Goal: Information Seeking & Learning: Learn about a topic

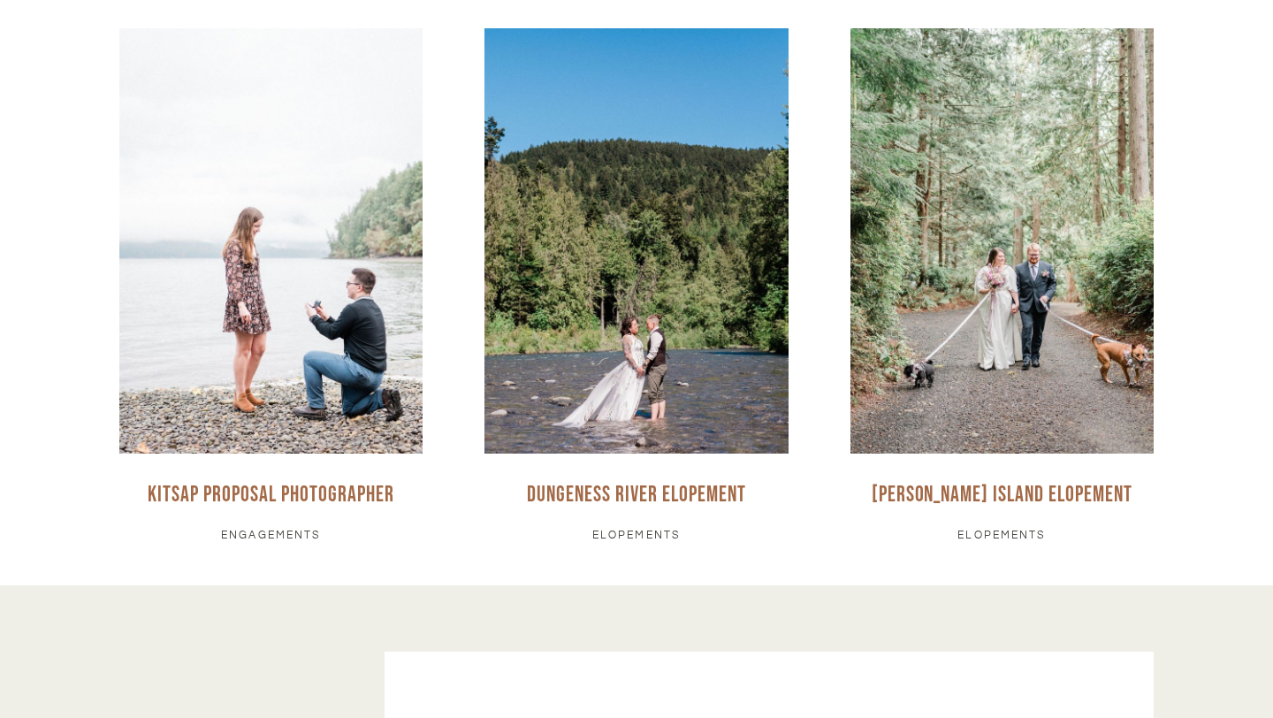
scroll to position [7220, 0]
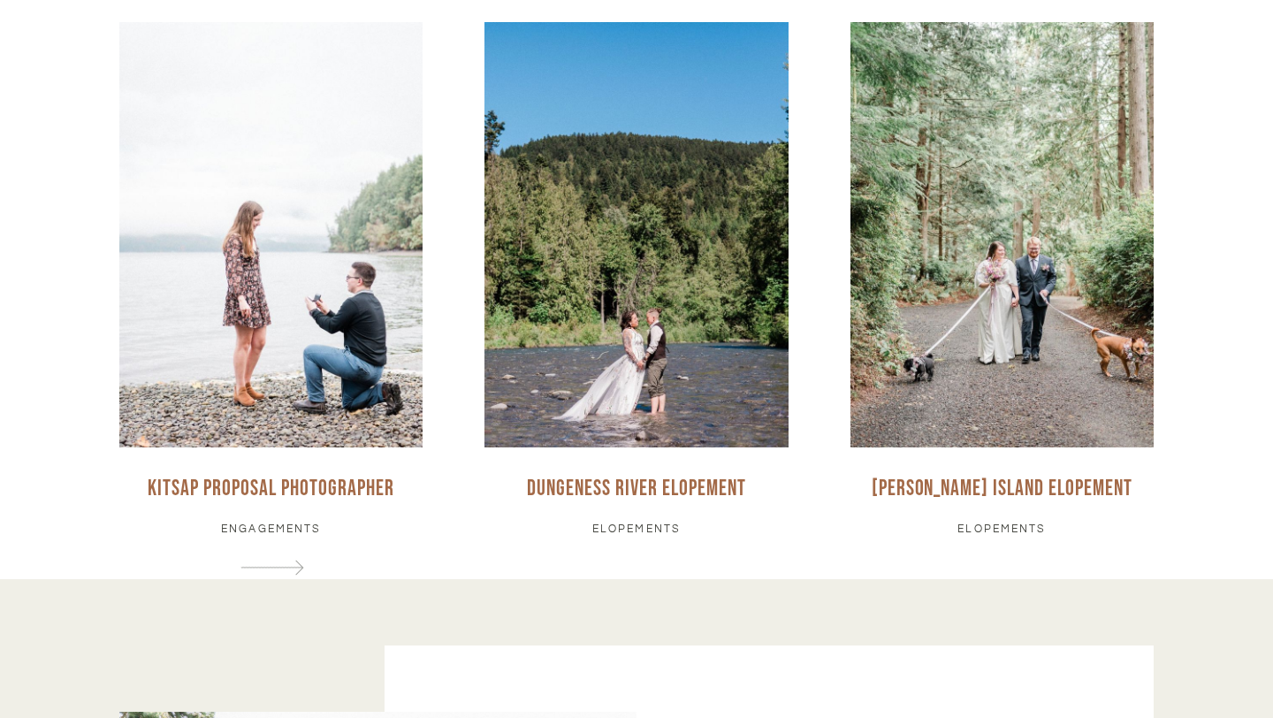
click at [331, 284] on div at bounding box center [270, 234] width 303 height 425
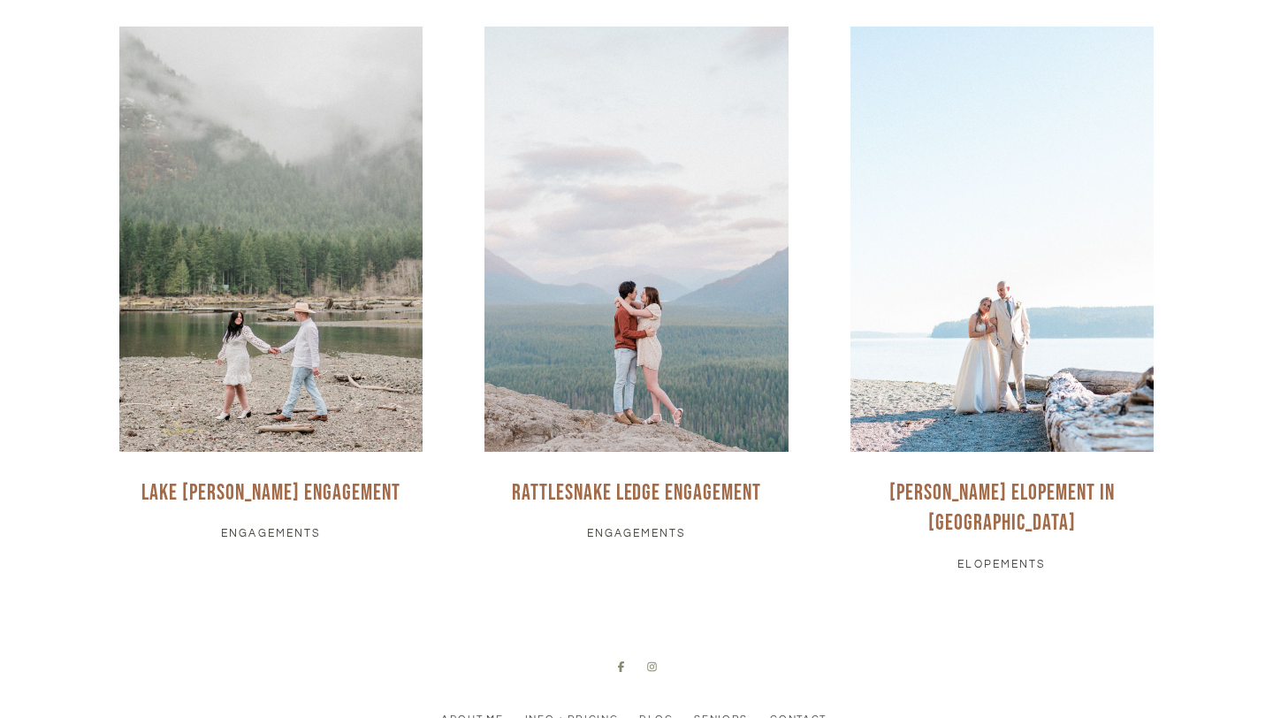
scroll to position [13066, 0]
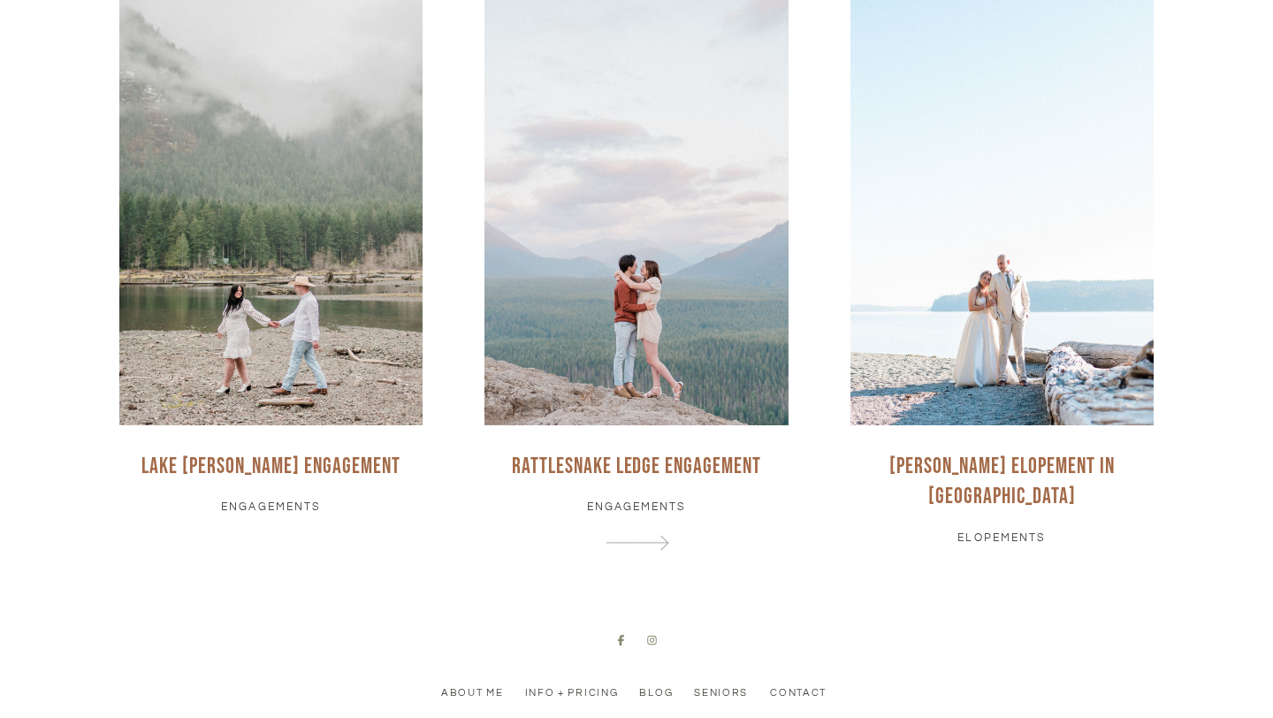
click at [613, 297] on link at bounding box center [635, 291] width 365 height 582
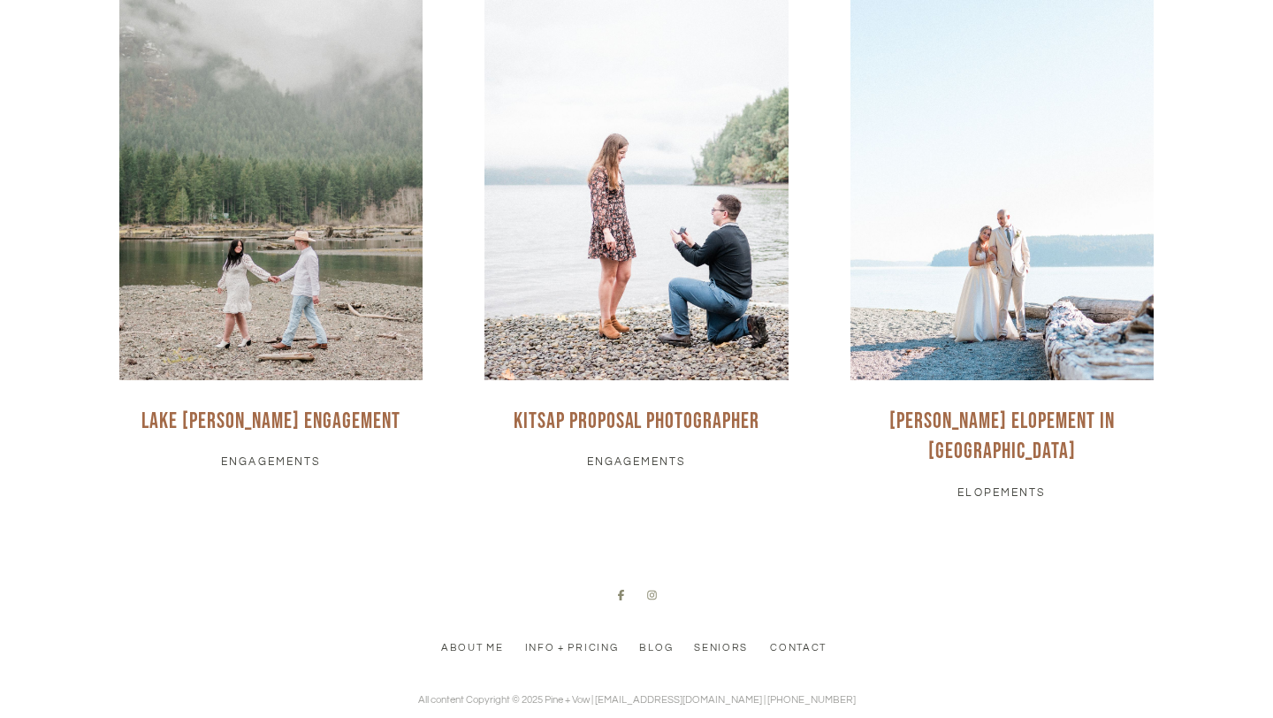
scroll to position [10146, 0]
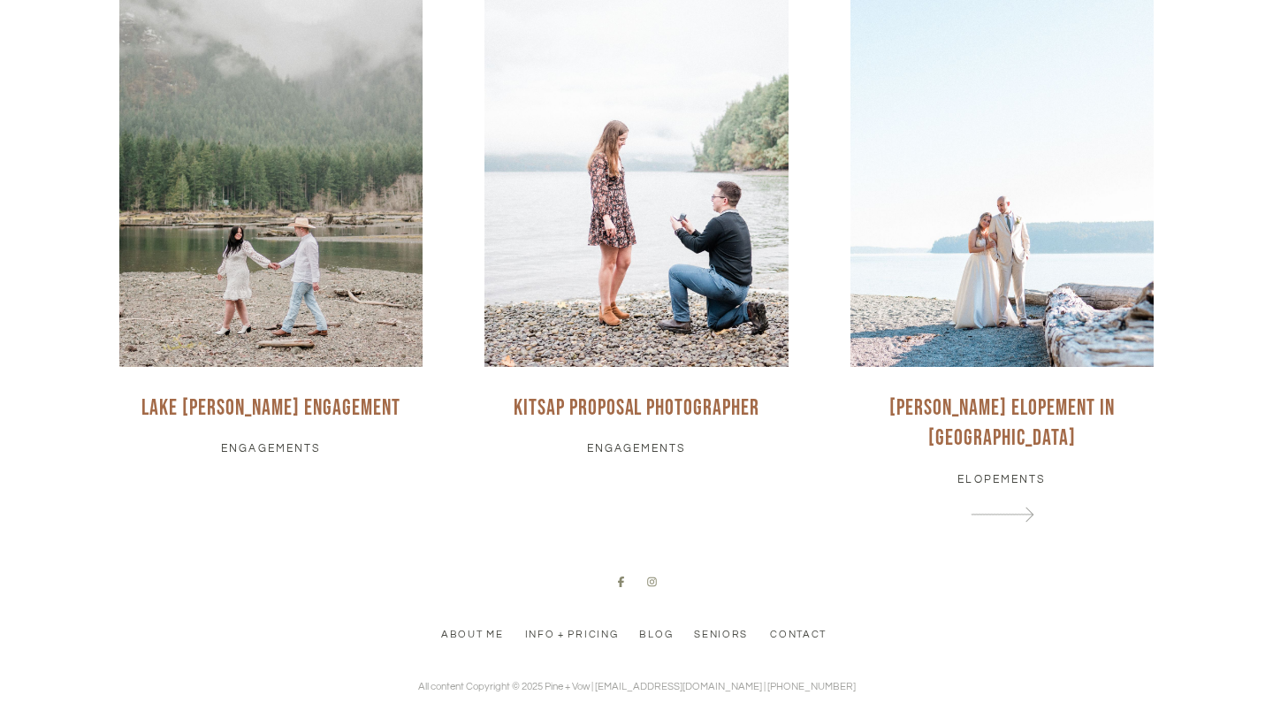
click at [901, 232] on link at bounding box center [1001, 233] width 365 height 582
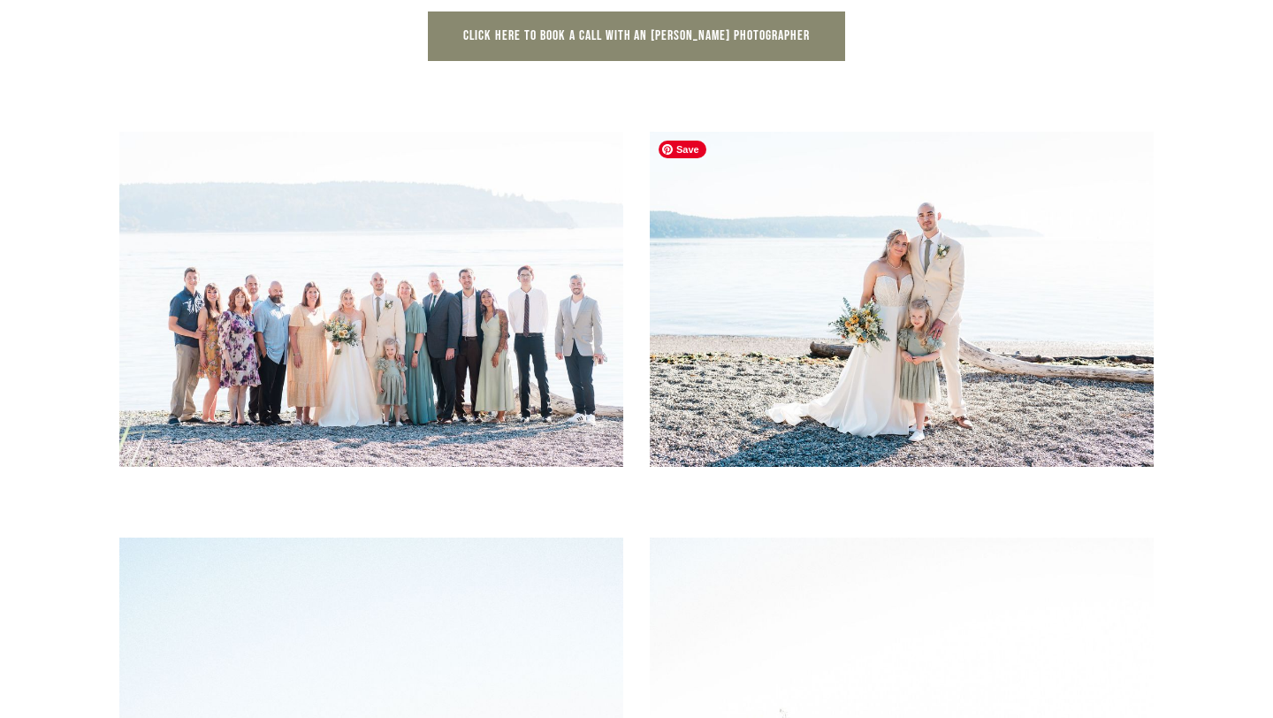
scroll to position [8953, 0]
